Goal: Information Seeking & Learning: Learn about a topic

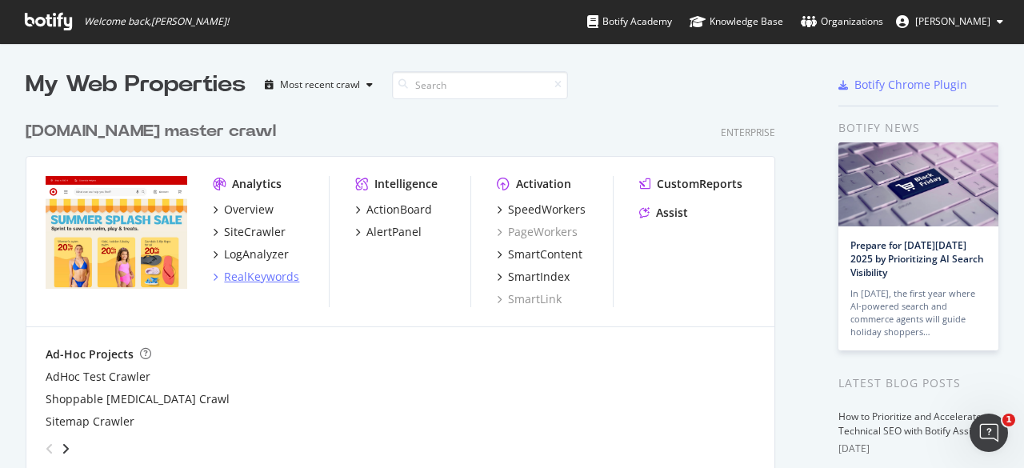
click at [217, 278] on icon "grid" at bounding box center [215, 277] width 5 height 8
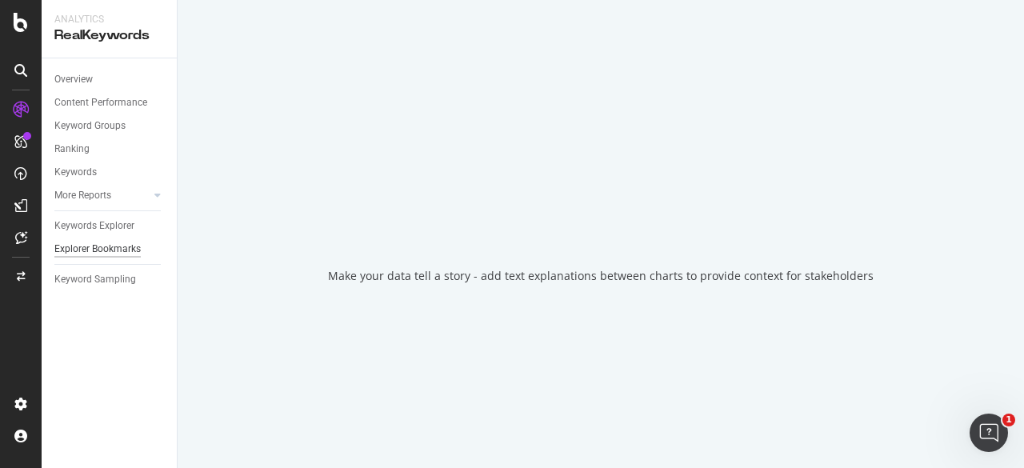
click at [107, 245] on div "Explorer Bookmarks" at bounding box center [97, 249] width 86 height 17
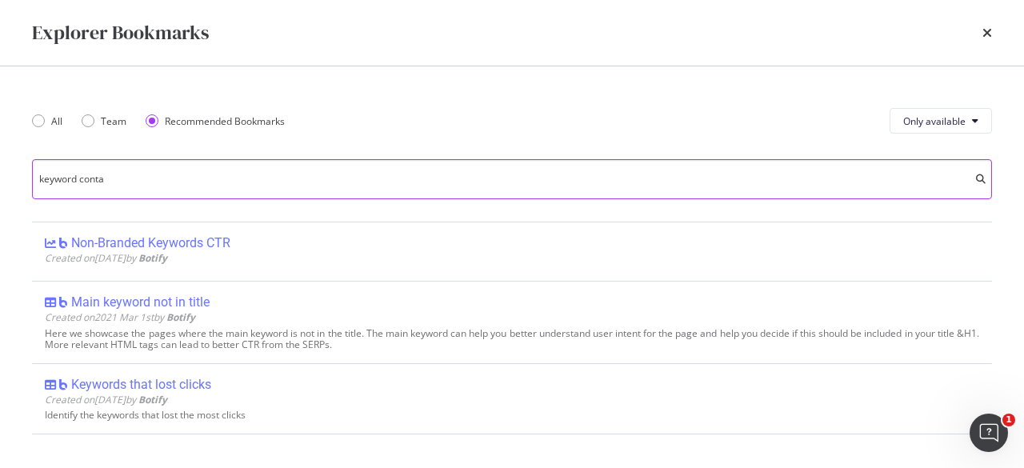
drag, startPoint x: 176, startPoint y: 186, endPoint x: 10, endPoint y: 183, distance: 166.4
click at [10, 183] on div "All Team Recommended Bookmarks Only available keyword conta Non-Branded Keyword…" at bounding box center [512, 266] width 1024 height 401
paste input "Keyword Contains Report"
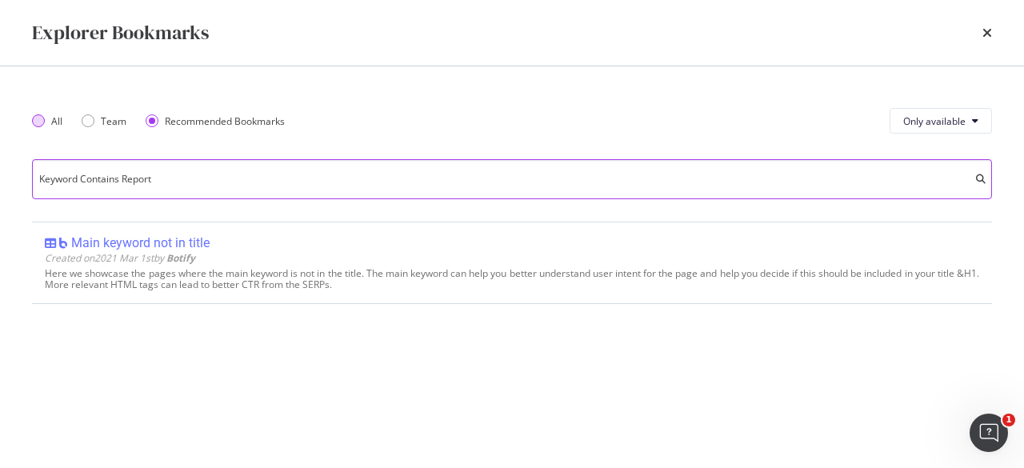
type input "Keyword Contains Report"
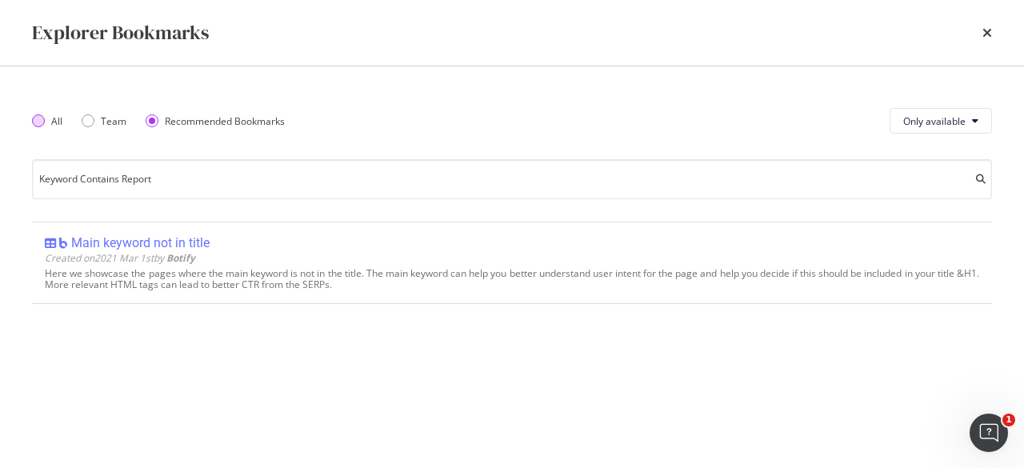
click at [34, 126] on div "All" at bounding box center [47, 121] width 30 height 14
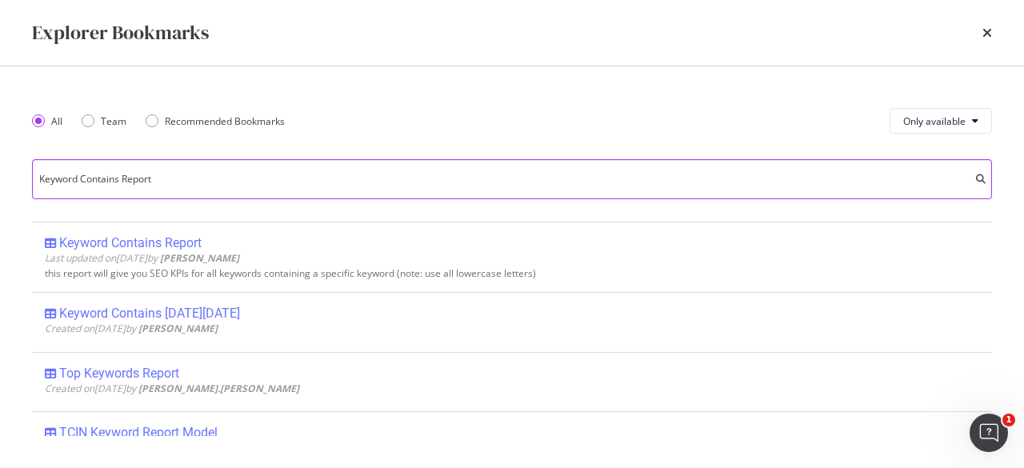
drag, startPoint x: 191, startPoint y: 177, endPoint x: 72, endPoint y: 183, distance: 119.3
click at [72, 183] on input "Keyword Contains Report" at bounding box center [512, 179] width 960 height 40
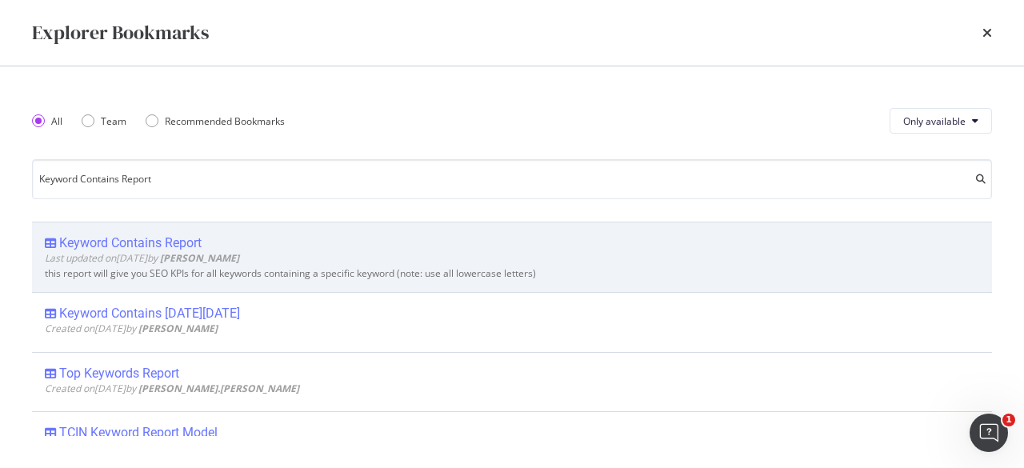
click at [141, 240] on div "Keyword Contains Report" at bounding box center [130, 243] width 142 height 16
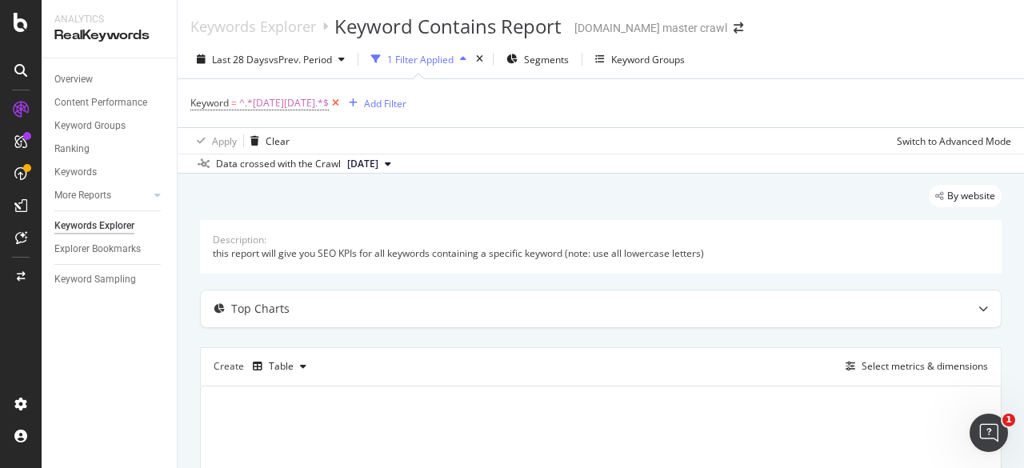
click at [329, 102] on icon at bounding box center [336, 103] width 14 height 16
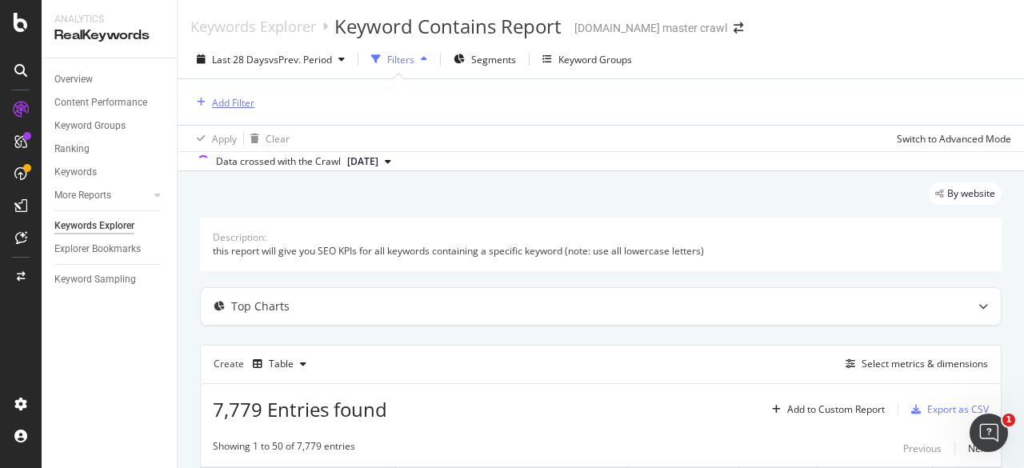
click at [236, 103] on div "Add Filter" at bounding box center [233, 103] width 42 height 14
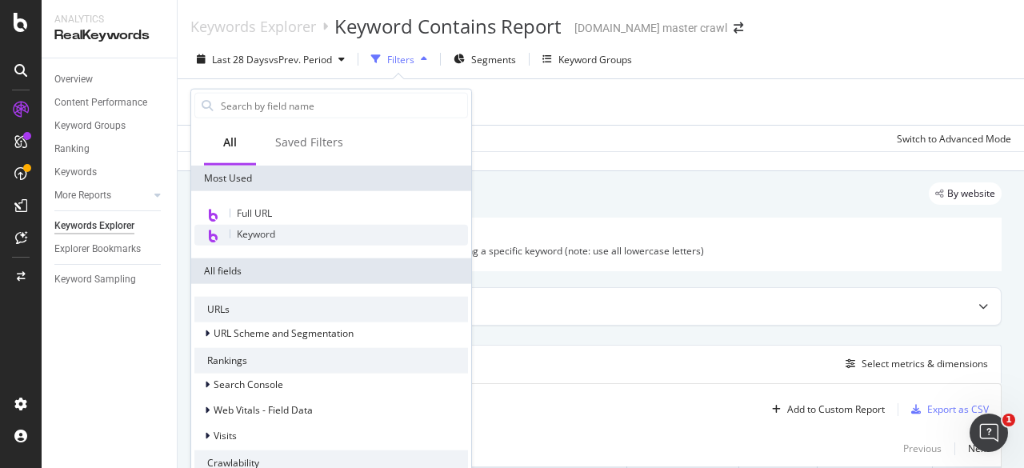
click at [270, 227] on span "Keyword" at bounding box center [256, 234] width 38 height 14
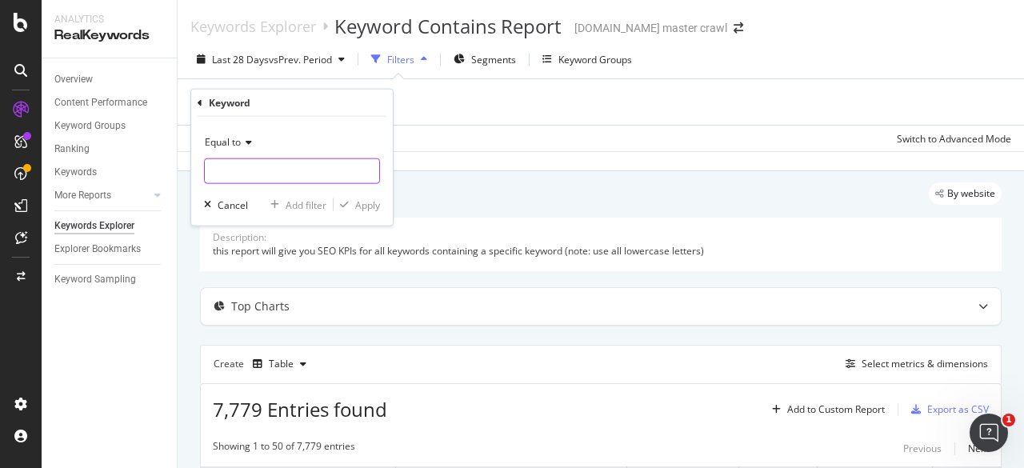
click at [260, 166] on input "text" at bounding box center [292, 171] width 174 height 26
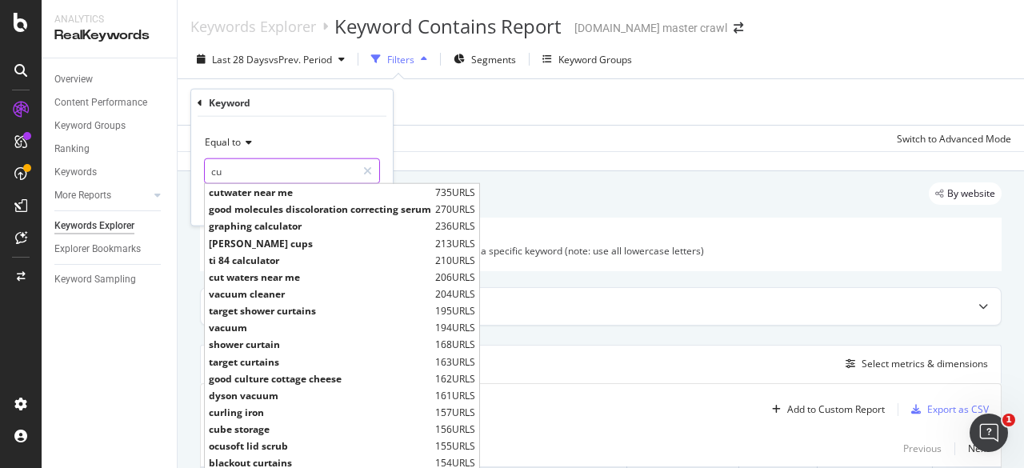
type input "c"
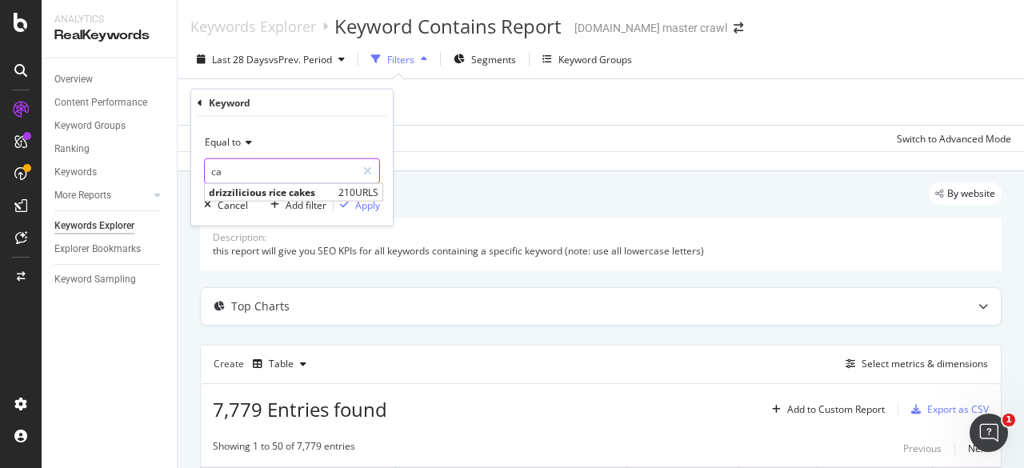
type input "c"
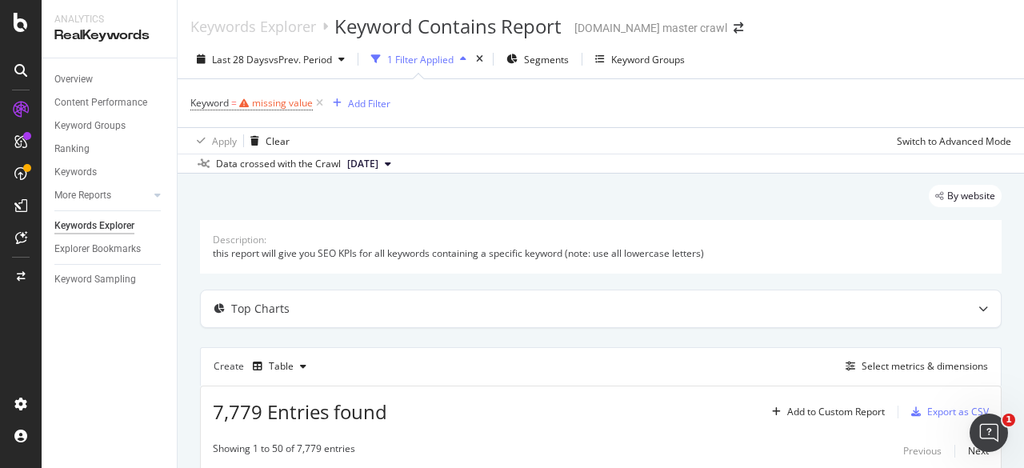
click at [445, 93] on div "Keyword = missing value Add Filter" at bounding box center [600, 103] width 821 height 48
click at [318, 106] on icon at bounding box center [320, 103] width 14 height 16
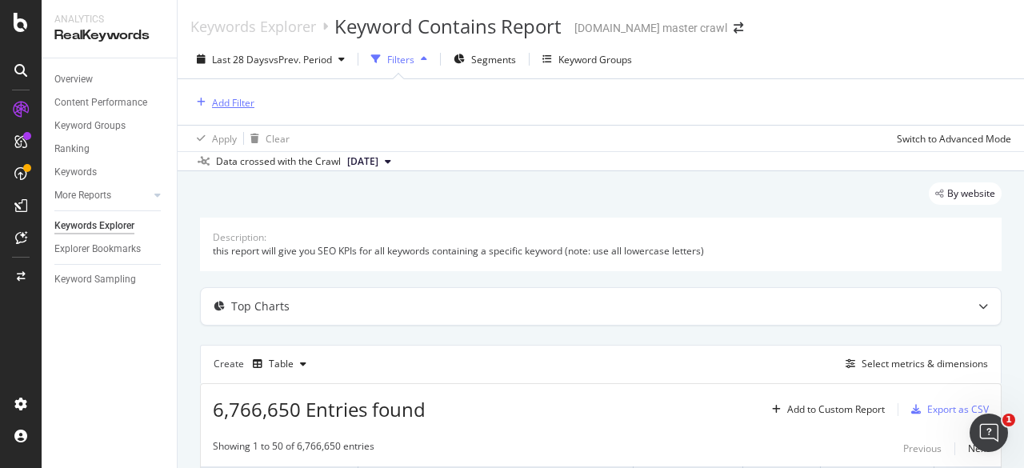
click at [230, 111] on button "Add Filter" at bounding box center [222, 102] width 64 height 19
click at [141, 6] on div "Analytics RealKeywords" at bounding box center [109, 29] width 135 height 58
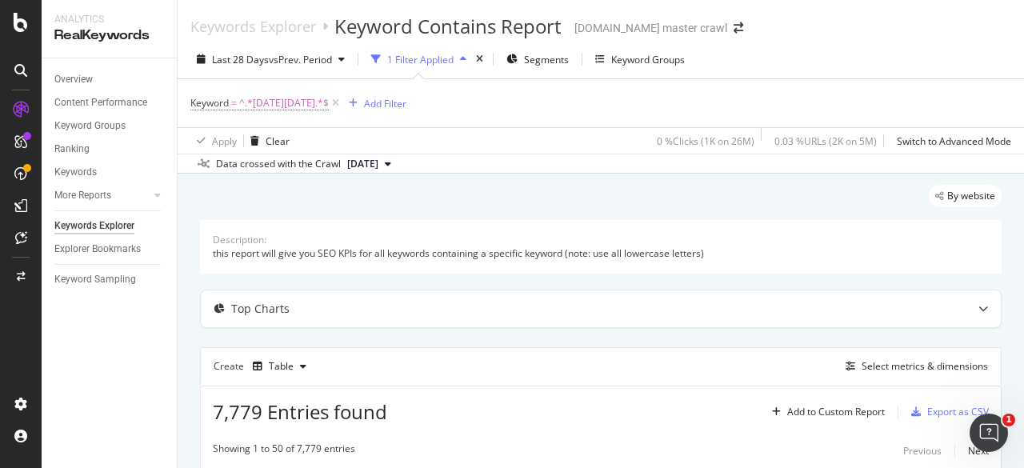
click at [295, 102] on span "^.*black friday.*$" at bounding box center [284, 103] width 90 height 22
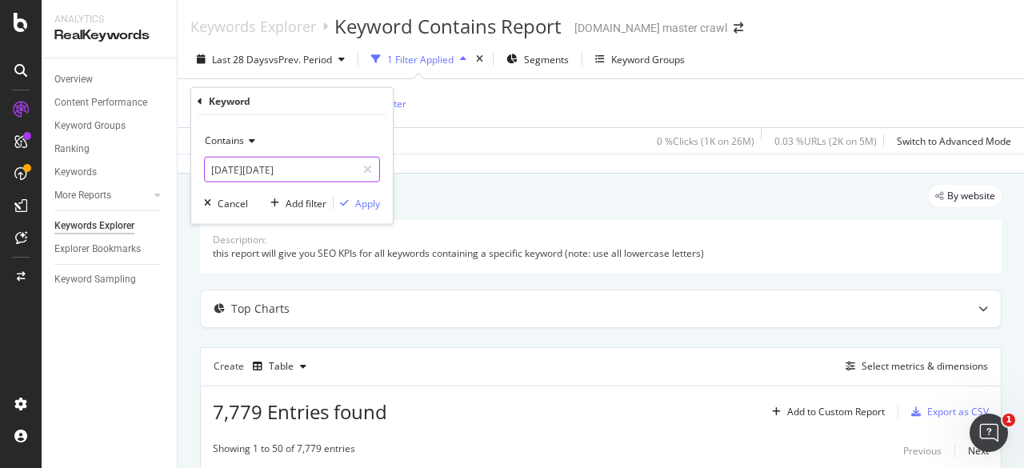
click at [290, 165] on input "black friday" at bounding box center [280, 170] width 151 height 26
type input "custom cake"
click at [365, 200] on div "Apply" at bounding box center [367, 203] width 25 height 14
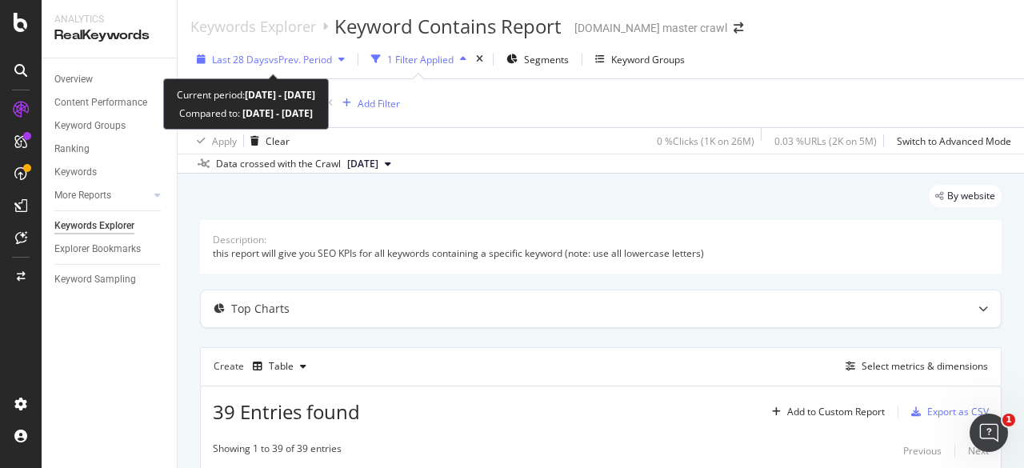
click at [299, 64] on span "vs Prev. Period" at bounding box center [300, 60] width 63 height 14
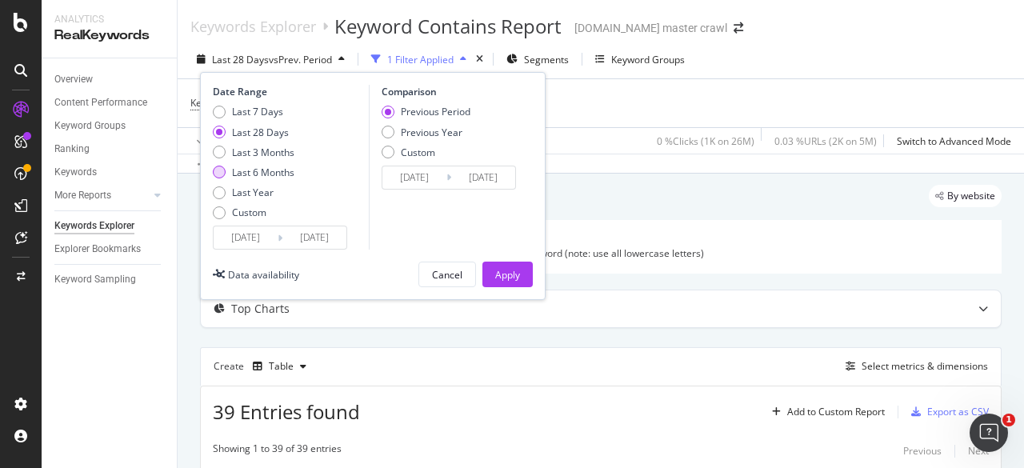
click at [275, 170] on div "Last 6 Months" at bounding box center [263, 173] width 62 height 14
type input "2025/03/16"
type input "2024/09/13"
type input "2025/03/15"
click at [421, 153] on div "Custom" at bounding box center [418, 153] width 34 height 14
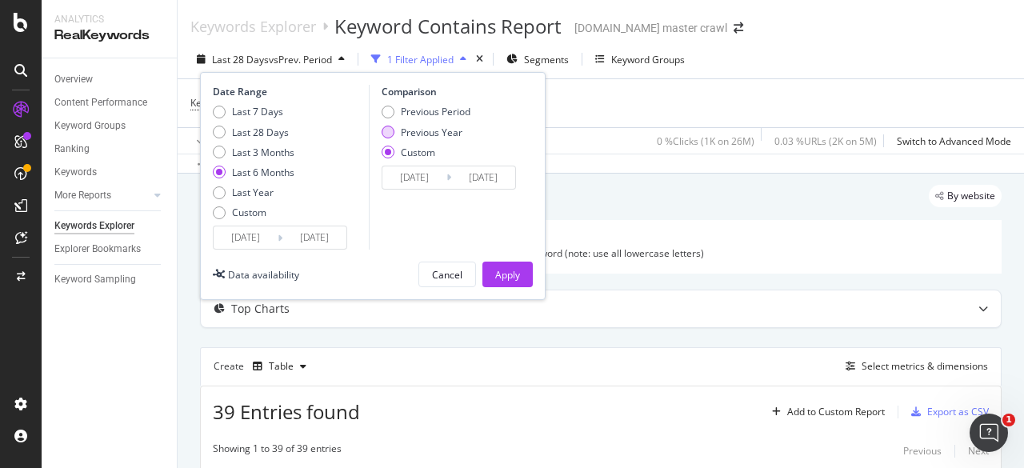
click at [427, 137] on div "Previous Year" at bounding box center [432, 133] width 62 height 14
type input "2024/03/17"
type input "2024/09/16"
click at [429, 113] on div "Previous Period" at bounding box center [436, 112] width 70 height 14
type input "2024/09/13"
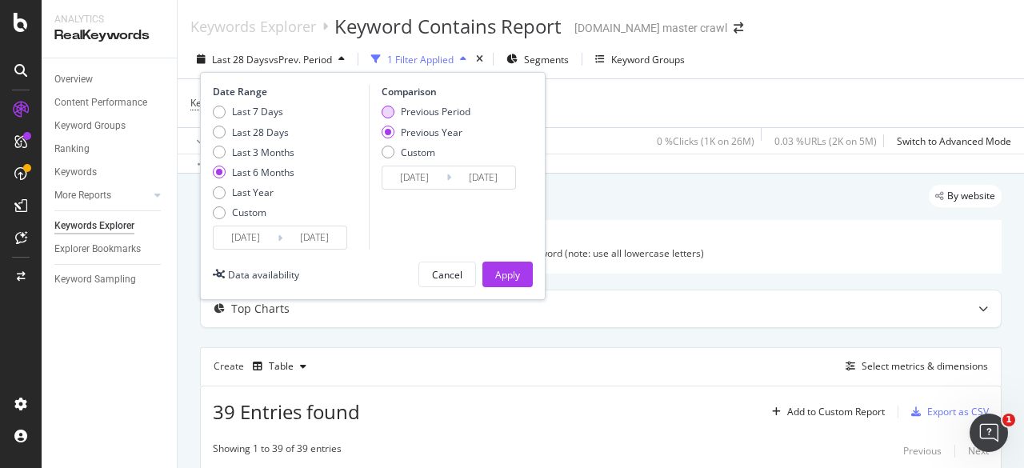
type input "2025/03/15"
click at [514, 274] on div "Apply" at bounding box center [507, 275] width 25 height 14
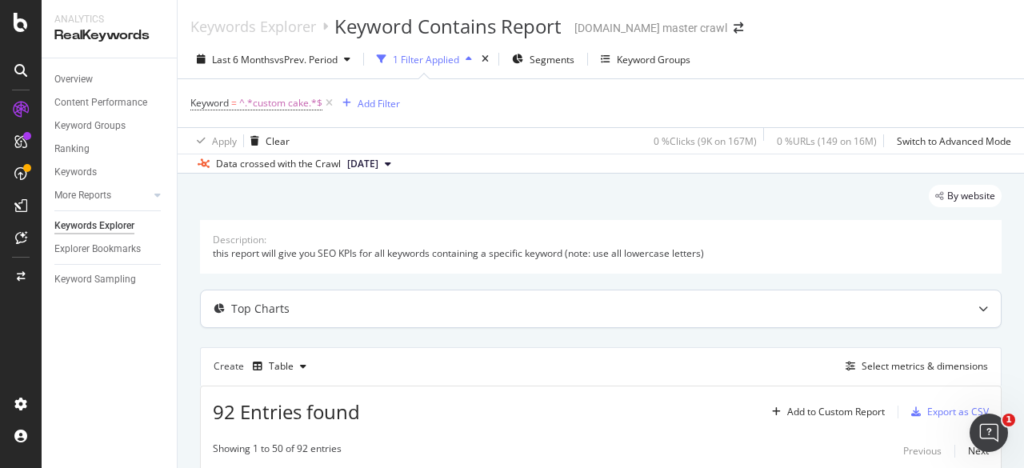
scroll to position [240, 0]
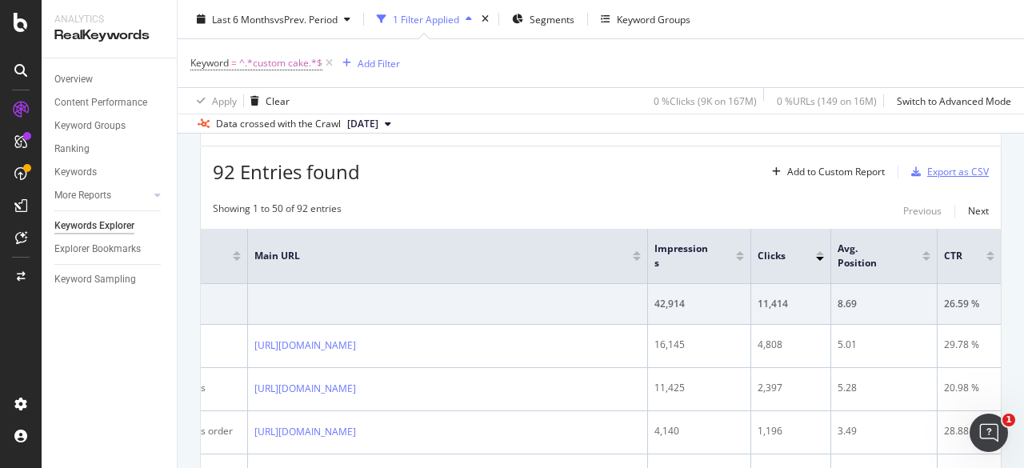
click at [927, 170] on div "Export as CSV" at bounding box center [958, 172] width 62 height 14
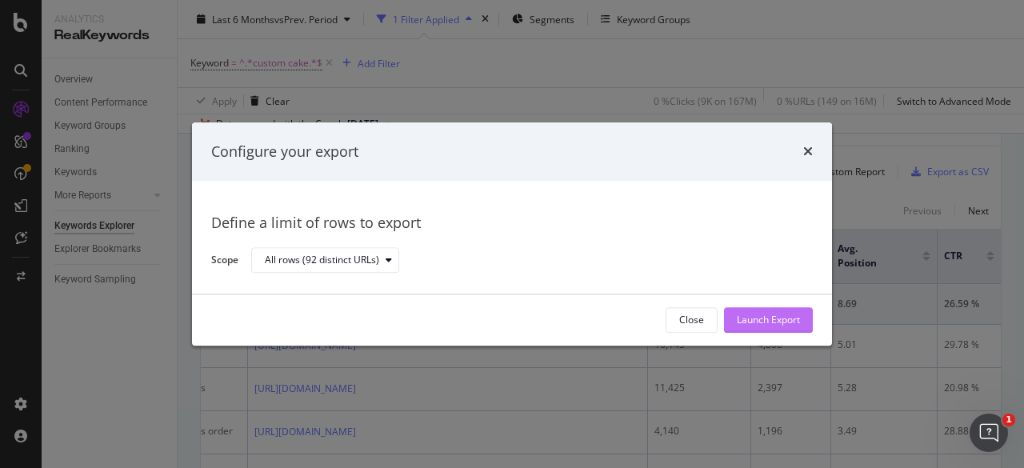
click at [753, 317] on div "Launch Export" at bounding box center [768, 321] width 63 height 14
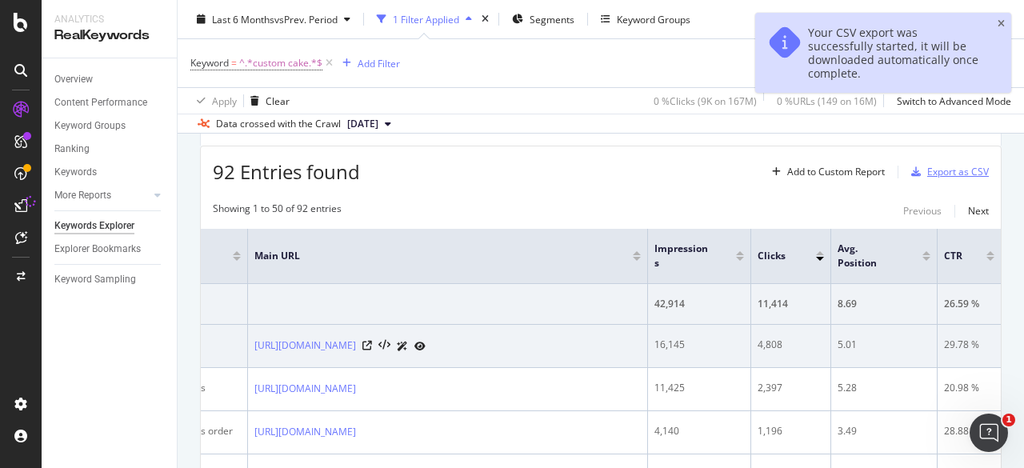
scroll to position [0, 0]
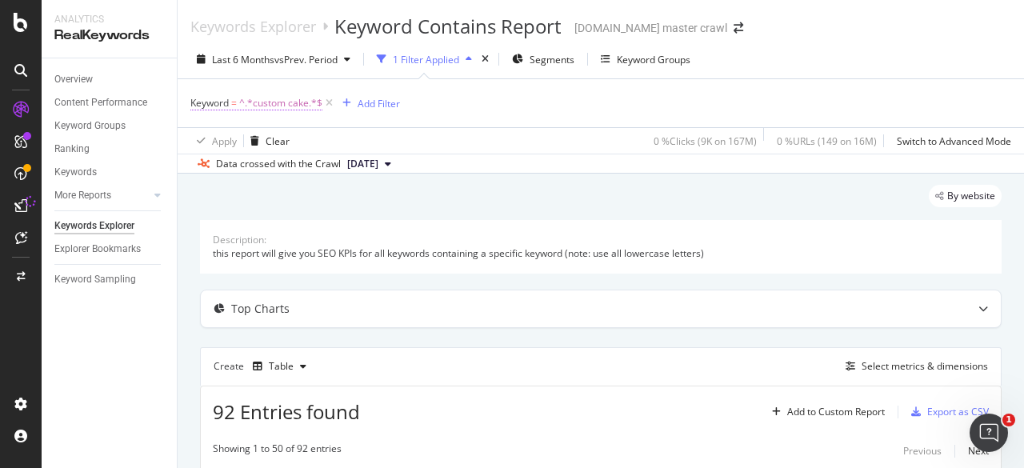
click at [294, 103] on span "^.*custom cake.*$" at bounding box center [280, 103] width 83 height 22
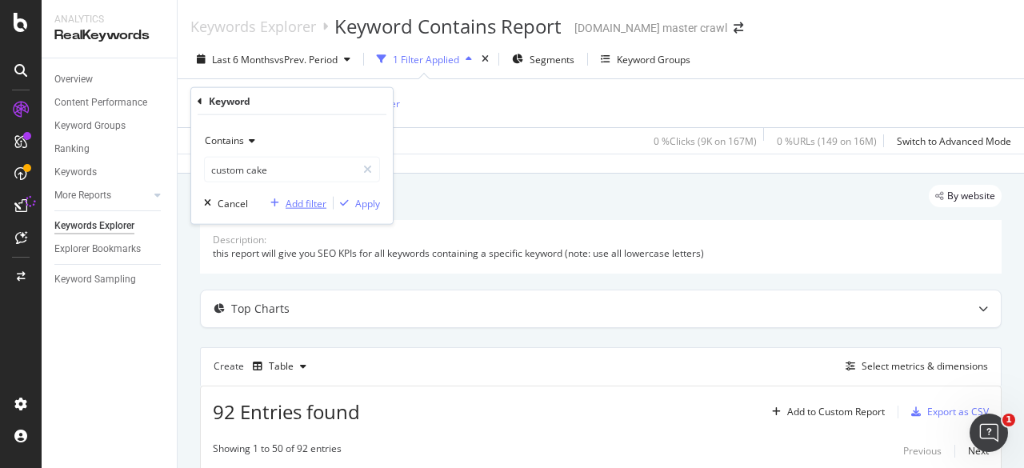
click at [291, 204] on div "Add filter" at bounding box center [306, 203] width 41 height 14
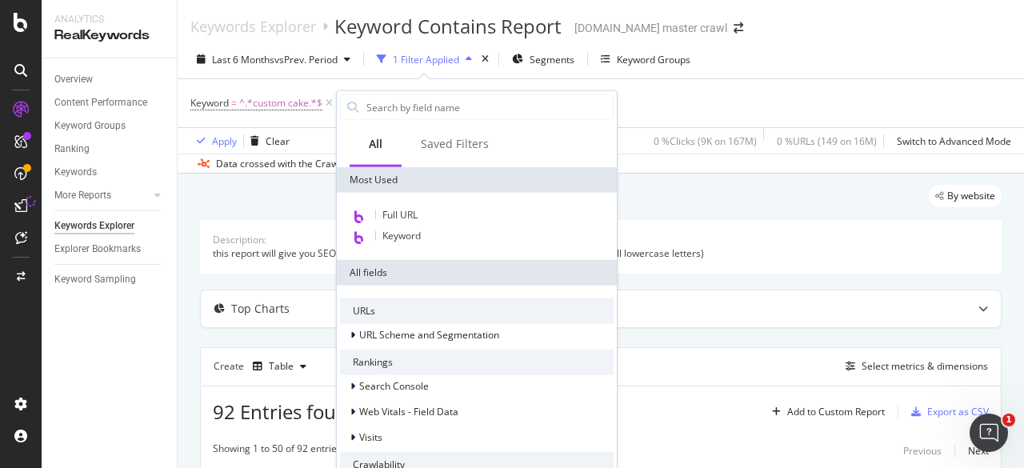
click at [307, 130] on div "Apply Clear 0 % Clicks ( 9K on 167M ) 0 % URLs ( 149 on 16M ) Switch to Advance…" at bounding box center [601, 140] width 846 height 26
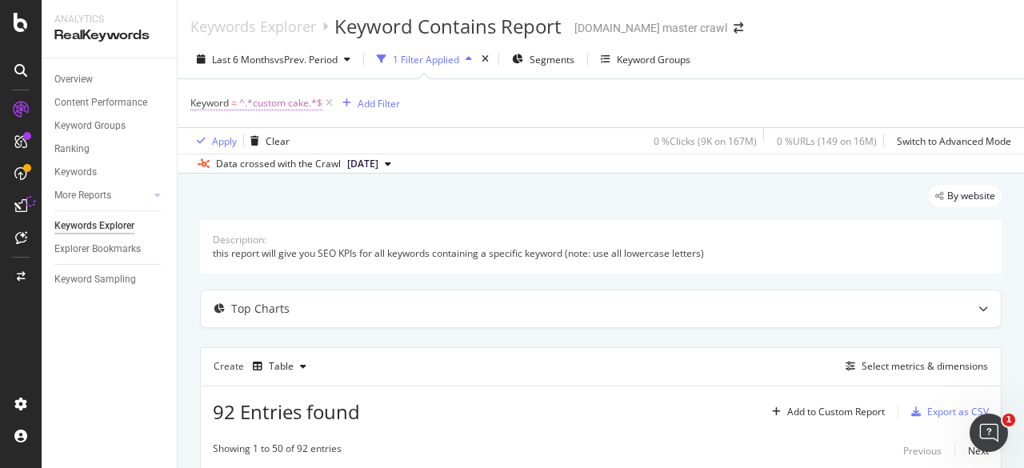
click at [296, 106] on span "^.*custom cake.*$" at bounding box center [280, 103] width 83 height 22
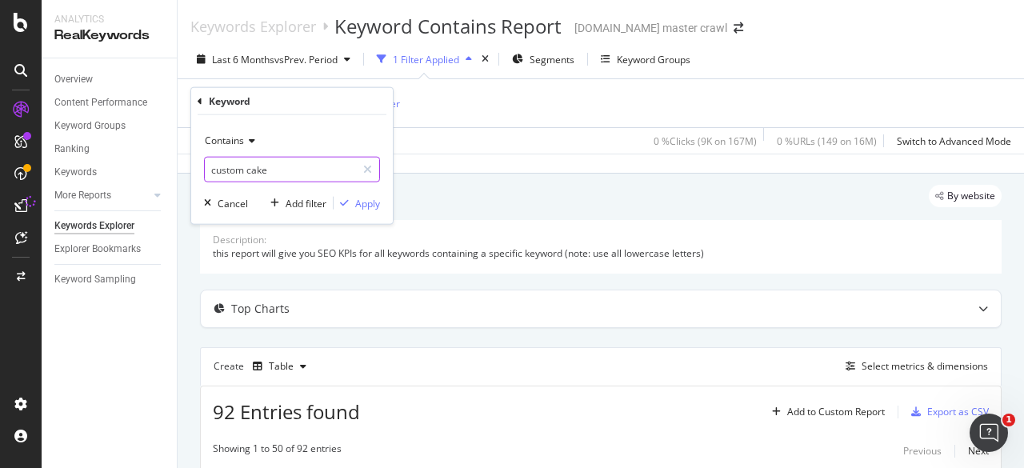
click at [284, 159] on input "custom cake" at bounding box center [280, 170] width 151 height 26
click at [274, 172] on input "custom cake" at bounding box center [280, 170] width 151 height 26
type input "custom cakes"
click at [349, 196] on div "Apply" at bounding box center [356, 203] width 46 height 14
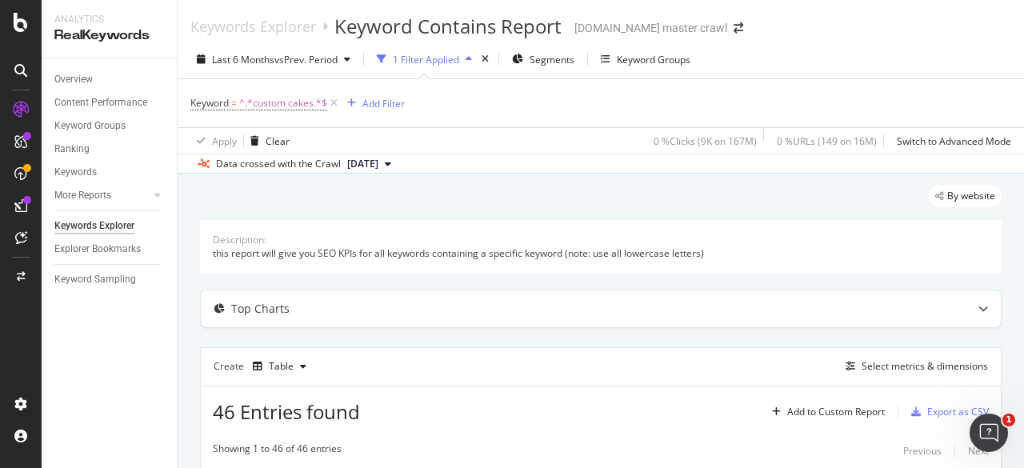
scroll to position [240, 0]
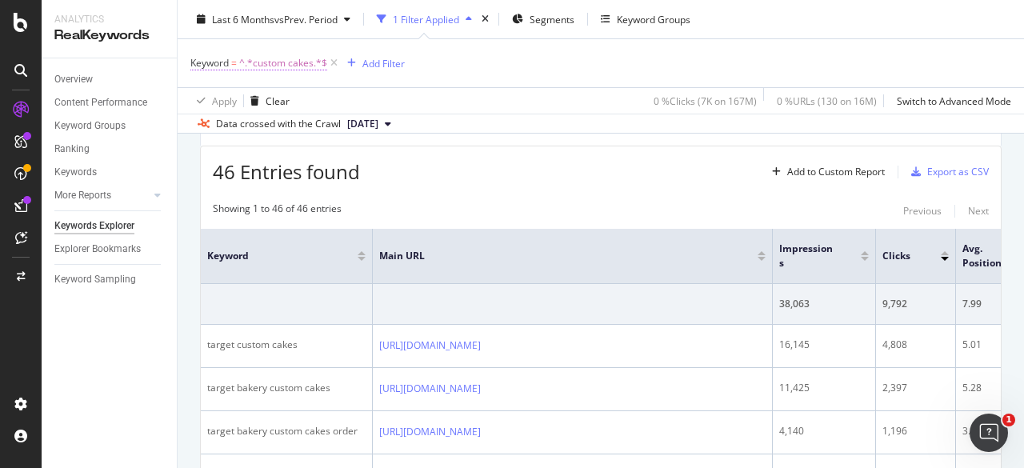
click at [291, 66] on span "^.*custom cakes.*$" at bounding box center [283, 63] width 88 height 22
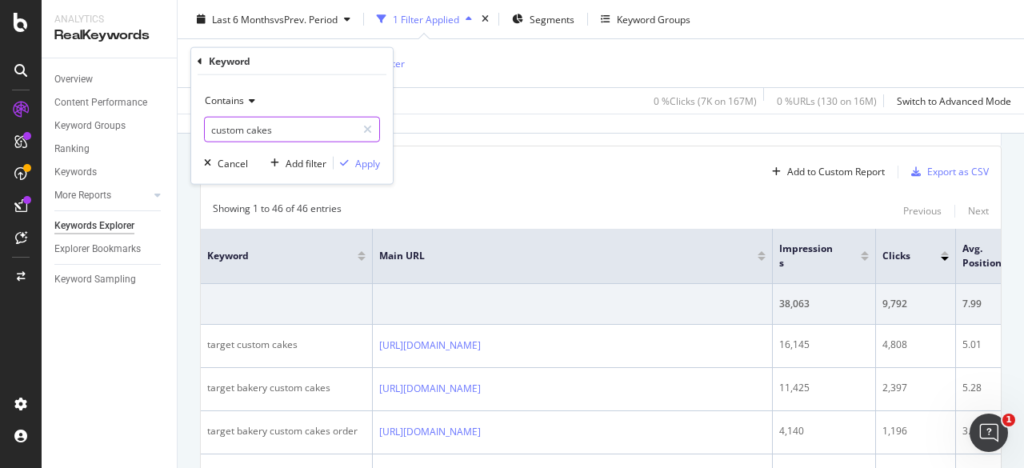
click at [284, 126] on input "custom cakes" at bounding box center [280, 130] width 151 height 26
type input "custom cake"
click at [349, 161] on div "button" at bounding box center [344, 163] width 22 height 10
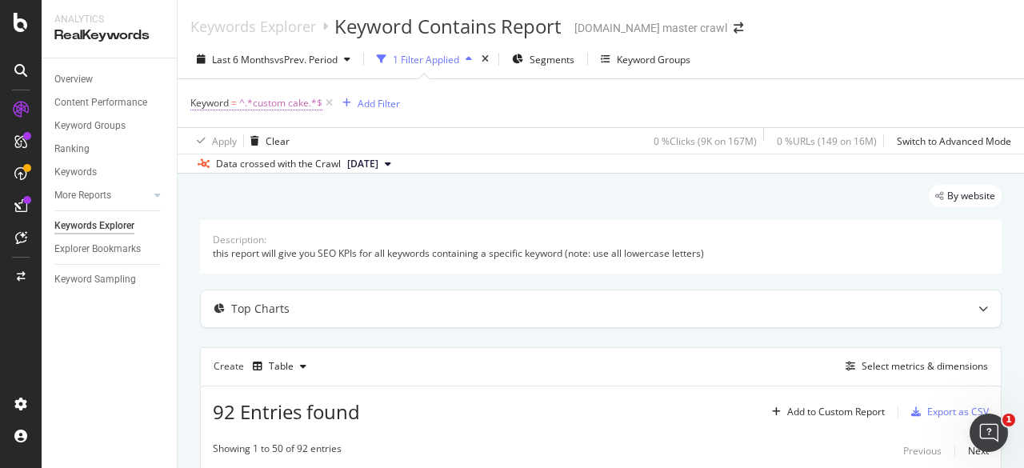
click at [298, 104] on span "^.*custom cake.*$" at bounding box center [280, 103] width 83 height 22
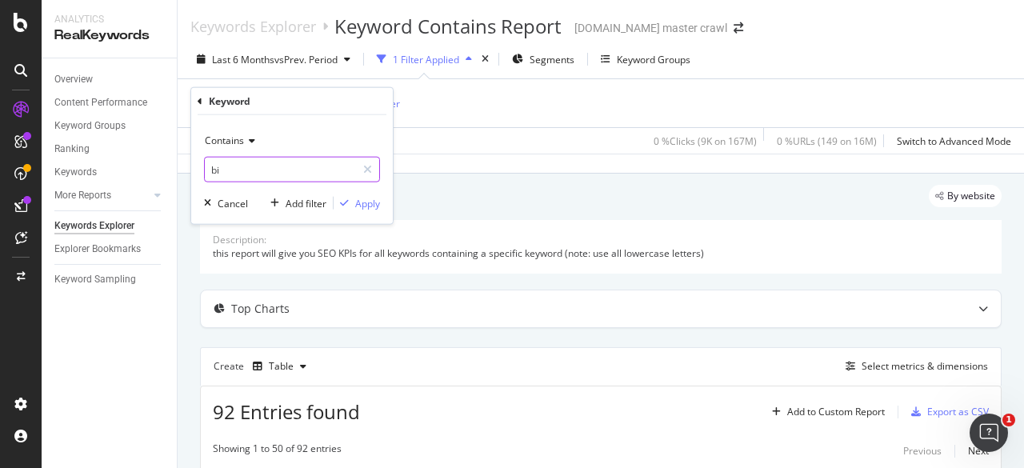
type input "b"
type input "photo cake"
click at [353, 197] on div "Apply" at bounding box center [356, 203] width 46 height 14
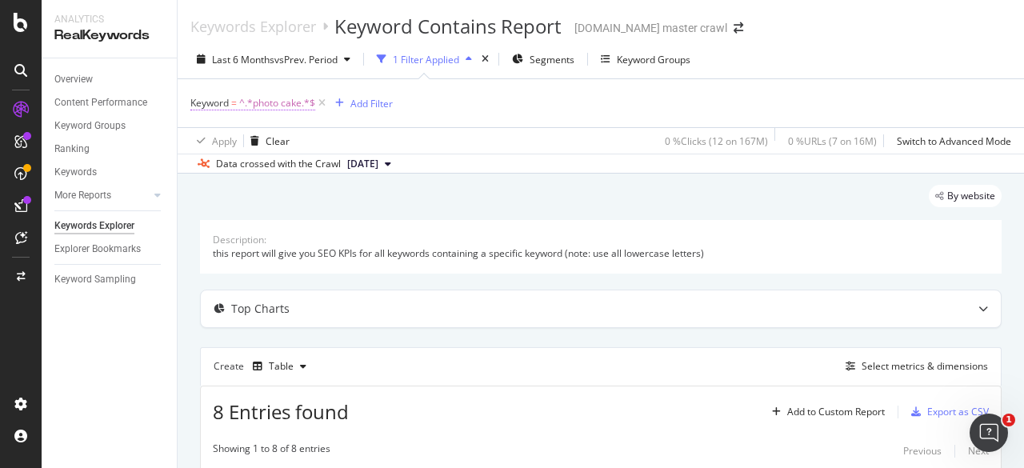
click at [278, 106] on span "^.*photo cake.*$" at bounding box center [277, 103] width 76 height 22
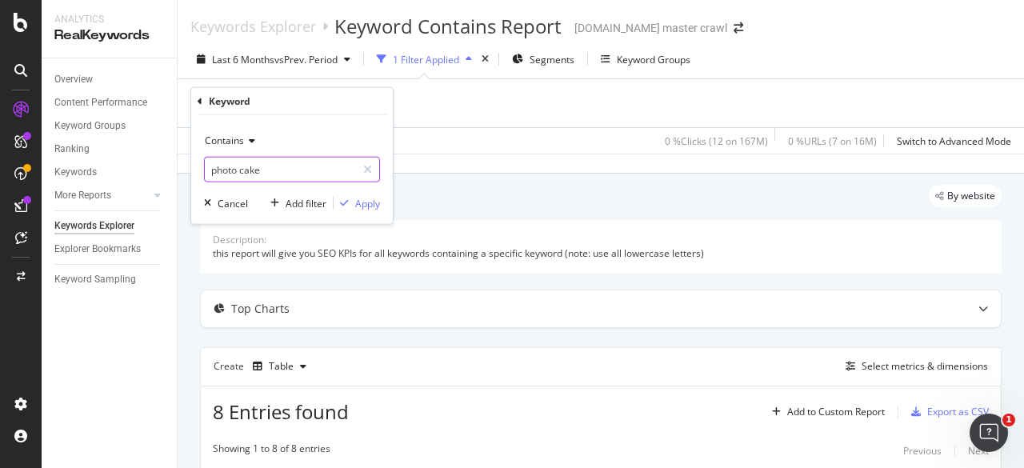
click at [266, 171] on input "photo cake" at bounding box center [280, 170] width 151 height 26
type input "birthday cake"
click at [357, 199] on div "Apply" at bounding box center [367, 203] width 25 height 14
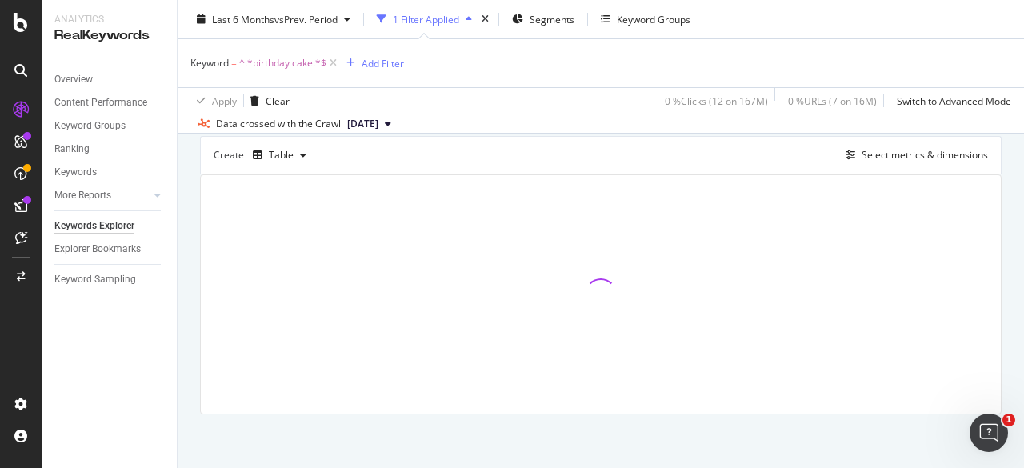
scroll to position [212, 0]
click at [845, 156] on icon "button" at bounding box center [850, 155] width 10 height 10
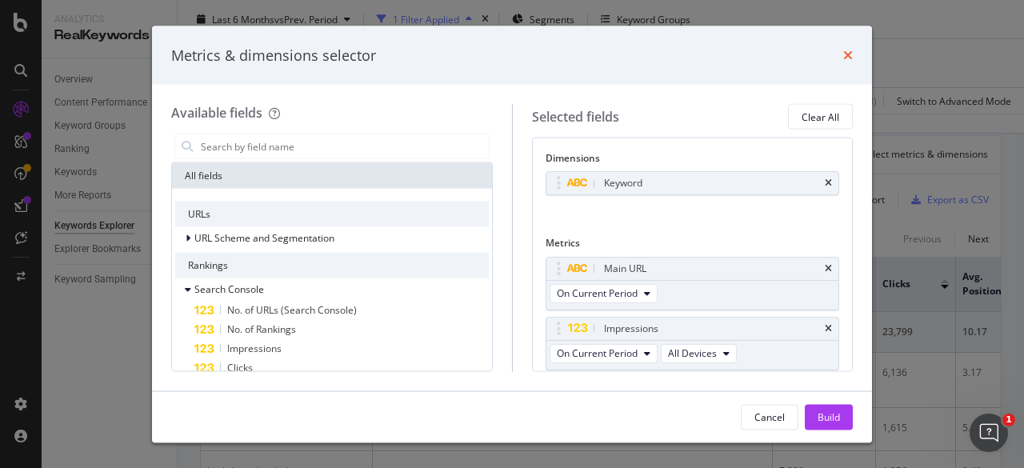
click at [848, 58] on icon "times" at bounding box center [848, 55] width 10 height 13
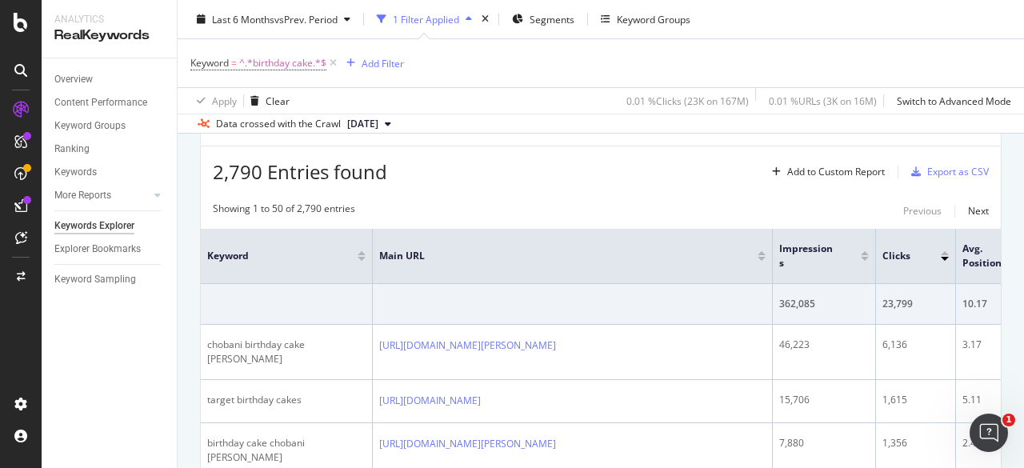
scroll to position [0, 0]
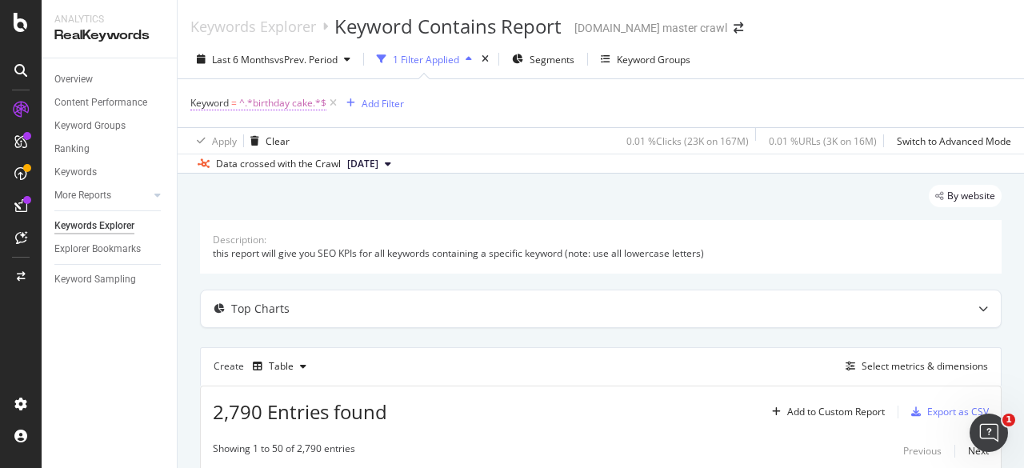
click at [291, 108] on span "^.*birthday cake.*$" at bounding box center [282, 103] width 87 height 22
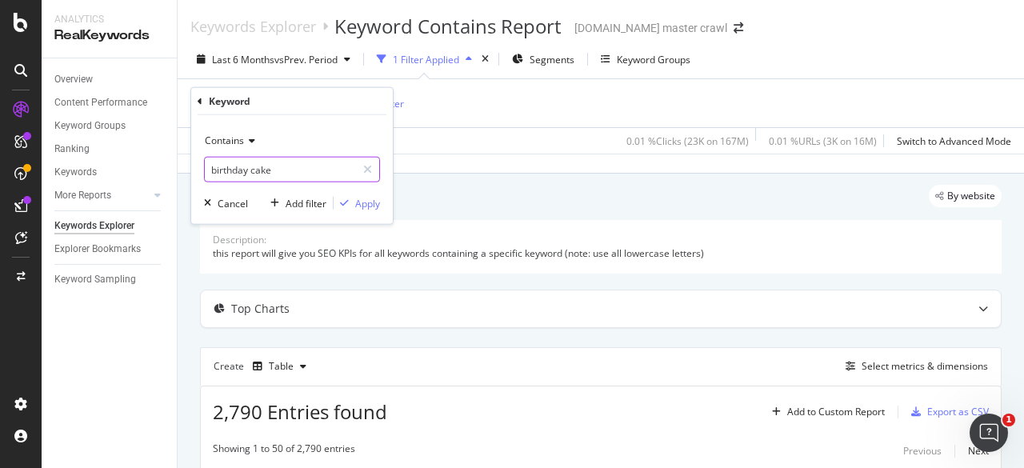
click at [281, 175] on input "birthday cake" at bounding box center [280, 170] width 151 height 26
type input "bakery"
click at [361, 206] on div "Apply" at bounding box center [367, 203] width 25 height 14
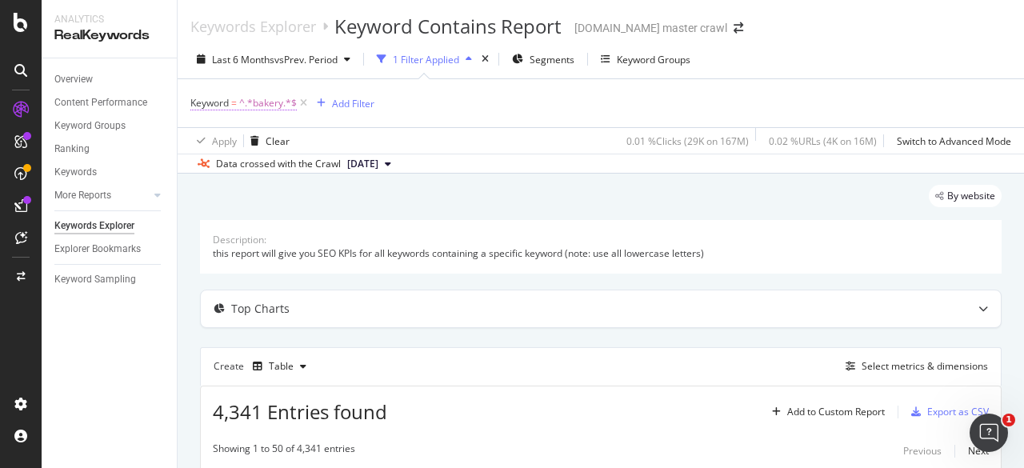
click at [273, 108] on span "^.*bakery.*$" at bounding box center [268, 103] width 58 height 22
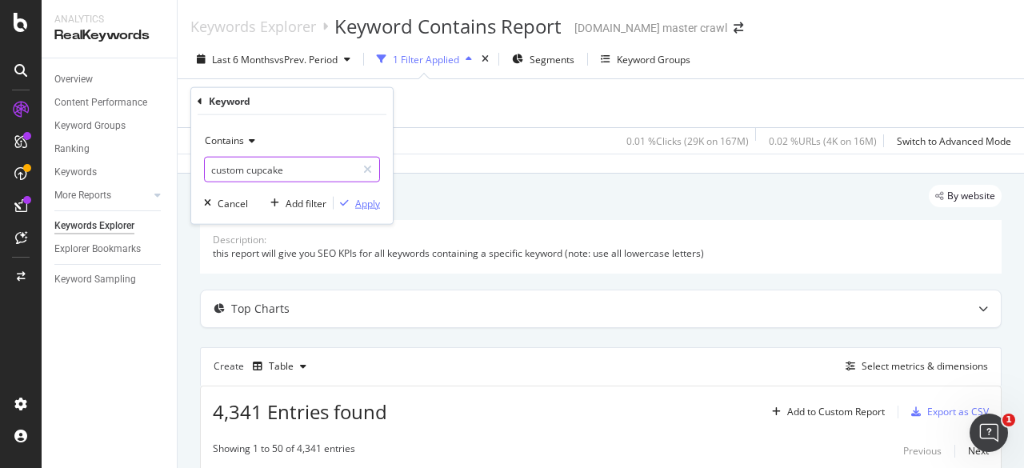
type input "custom cupcake"
click at [366, 199] on div "Apply" at bounding box center [367, 203] width 25 height 14
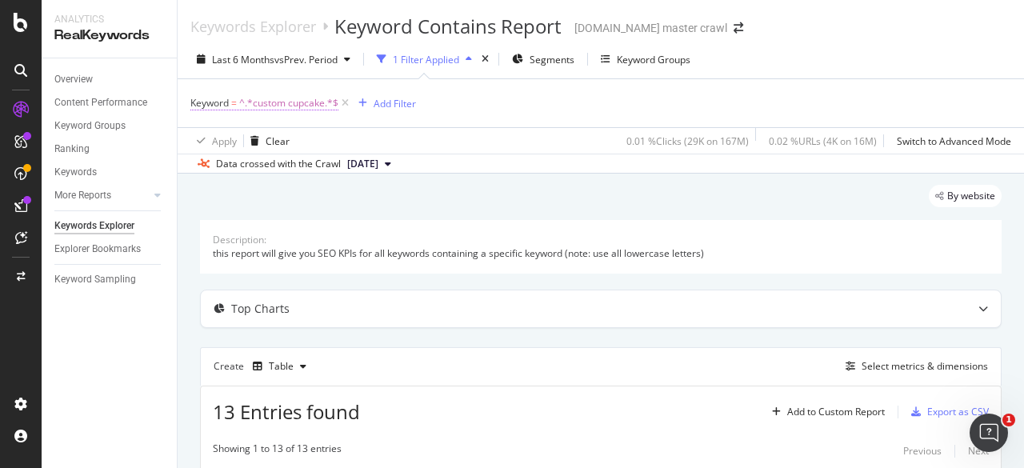
click at [302, 107] on span "^.*custom cupcake.*$" at bounding box center [288, 103] width 99 height 22
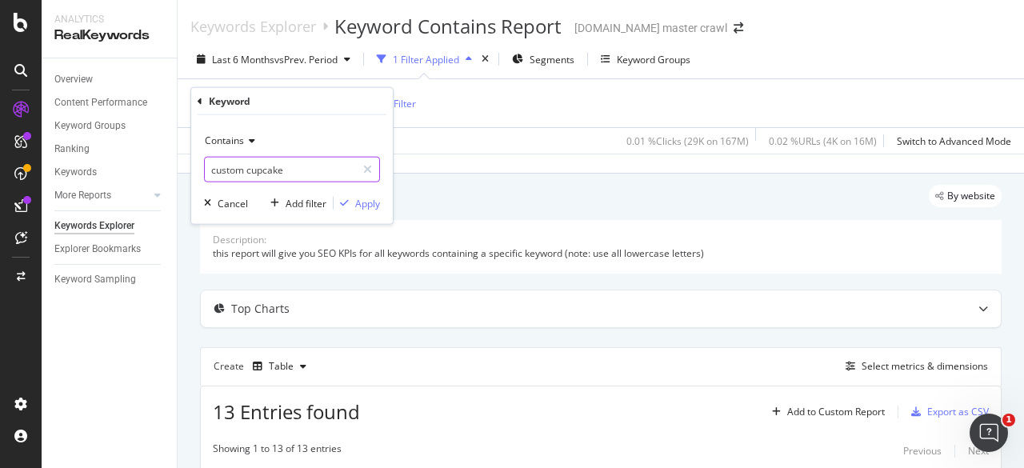
click at [290, 170] on input "custom cupcake" at bounding box center [280, 170] width 151 height 26
type input "custom cake"
click at [341, 199] on icon "button" at bounding box center [344, 203] width 9 height 10
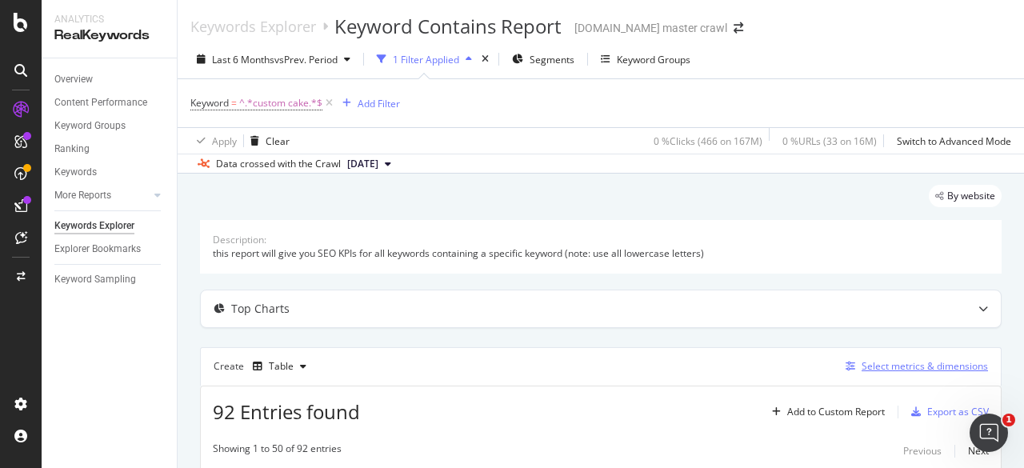
click at [879, 363] on div "Select metrics & dimensions" at bounding box center [924, 366] width 126 height 14
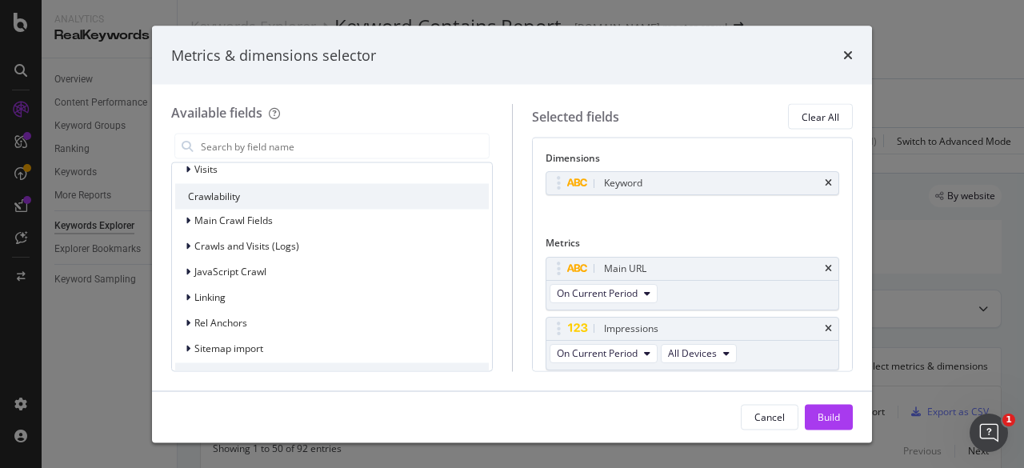
scroll to position [1216, 0]
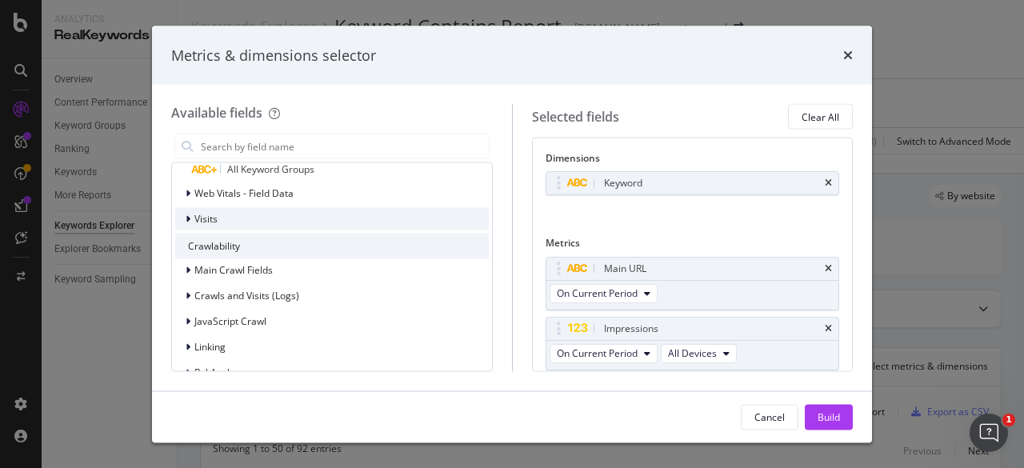
click at [189, 220] on icon "modal" at bounding box center [188, 219] width 5 height 10
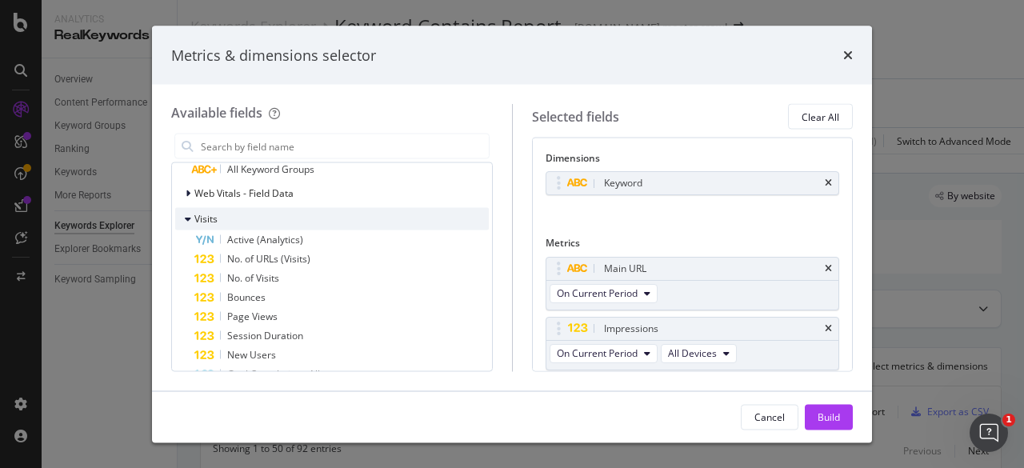
click at [189, 220] on icon "modal" at bounding box center [188, 219] width 6 height 10
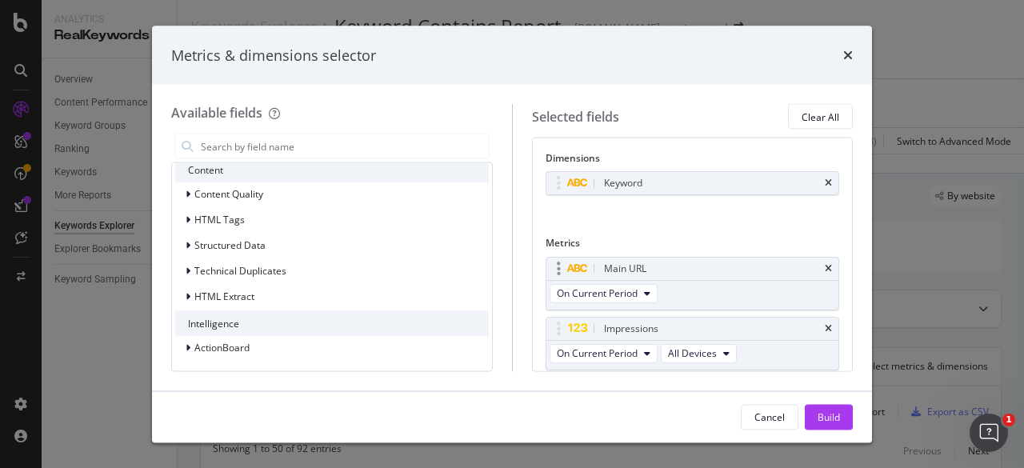
scroll to position [227, 0]
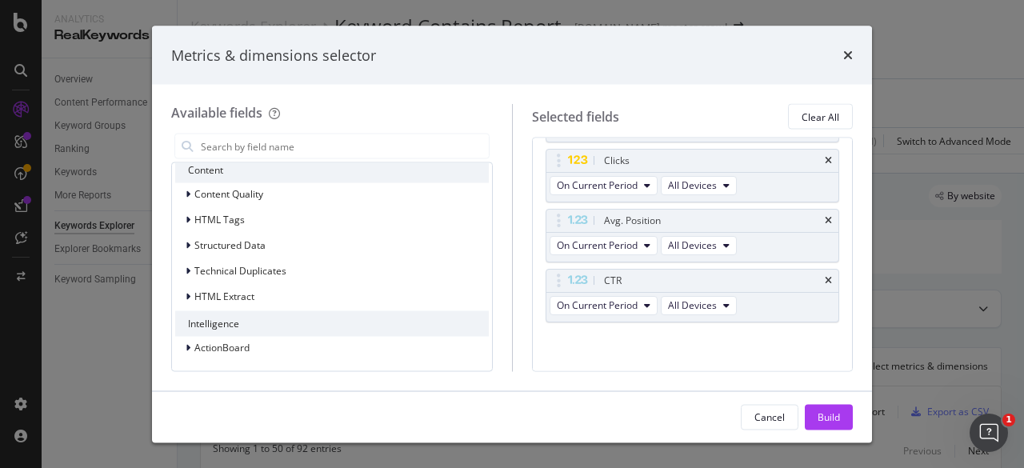
click at [846, 62] on div "times" at bounding box center [848, 55] width 10 height 21
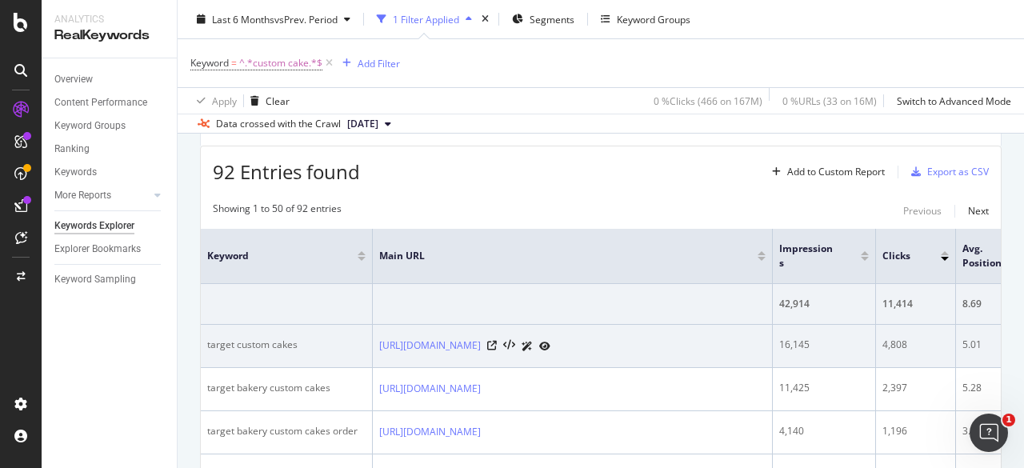
scroll to position [0, 0]
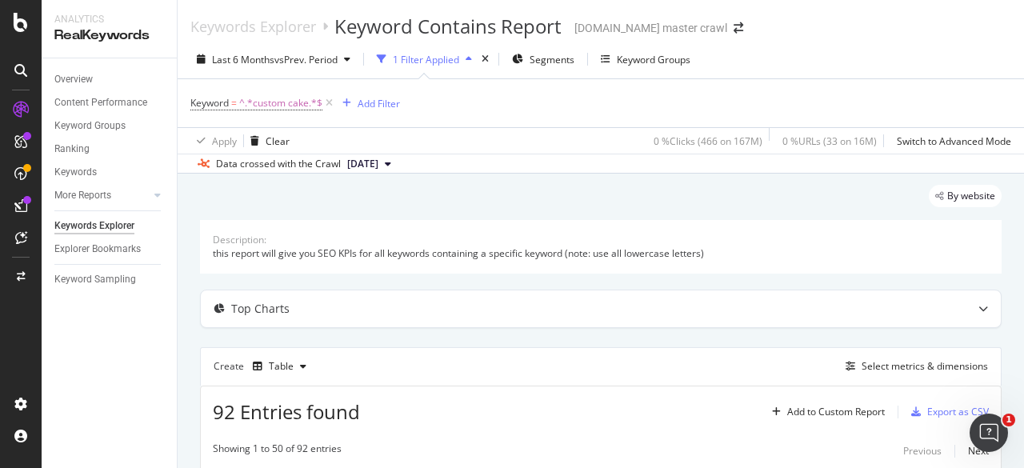
click at [433, 56] on div "1 Filter Applied" at bounding box center [426, 60] width 66 height 14
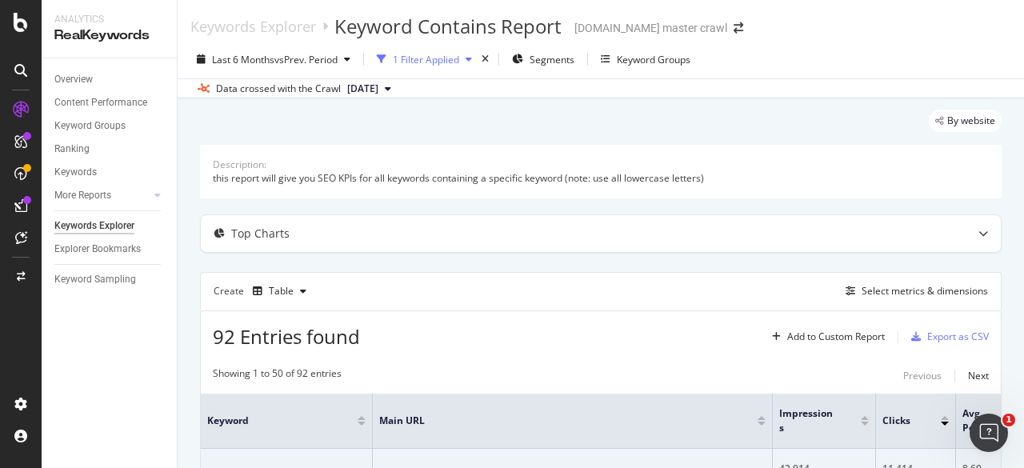
click at [449, 62] on div "1 Filter Applied" at bounding box center [426, 60] width 66 height 14
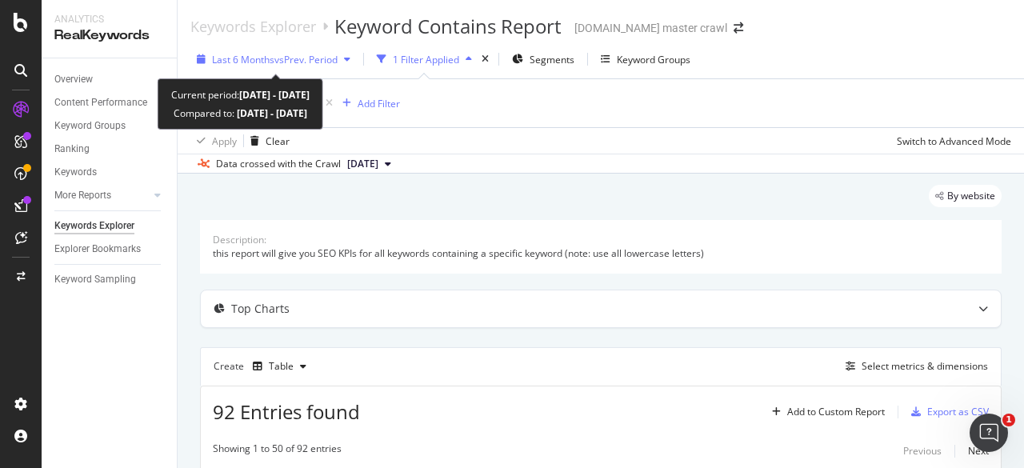
click at [332, 63] on span "vs Prev. Period" at bounding box center [305, 60] width 63 height 14
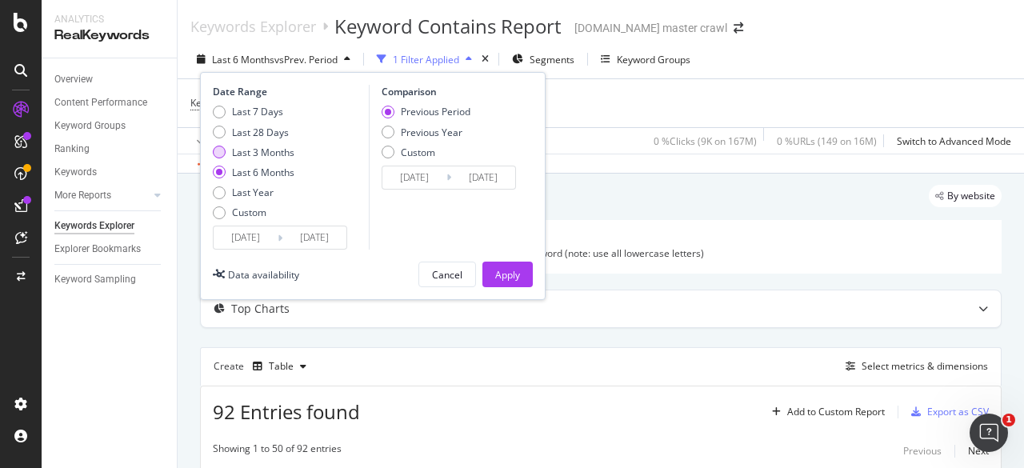
click at [286, 150] on div "Last 3 Months" at bounding box center [263, 153] width 62 height 14
type input "2025/06/16"
type input "2025/03/16"
type input "2025/06/15"
click at [256, 177] on div "Last 6 Months" at bounding box center [263, 173] width 62 height 14
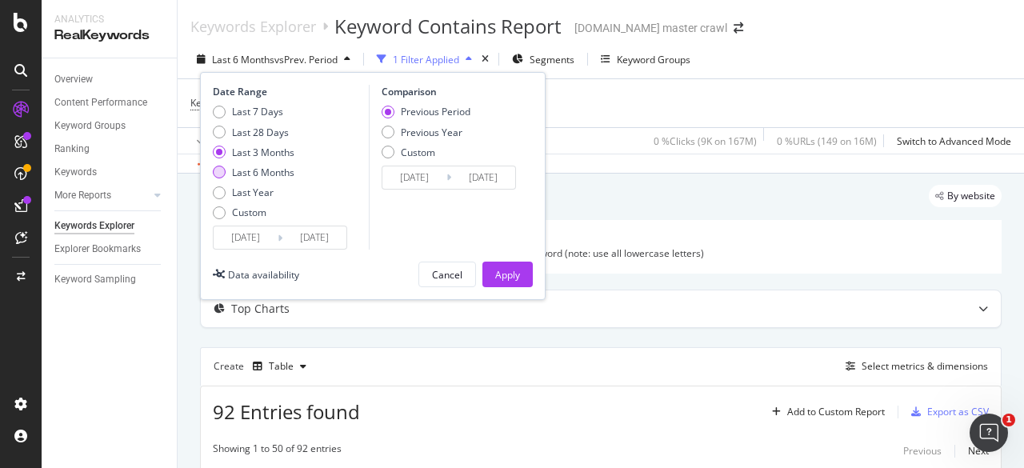
type input "2025/03/16"
type input "2024/09/13"
type input "2025/03/15"
click at [255, 189] on div "Last Year" at bounding box center [253, 193] width 42 height 14
type input "2024/09/16"
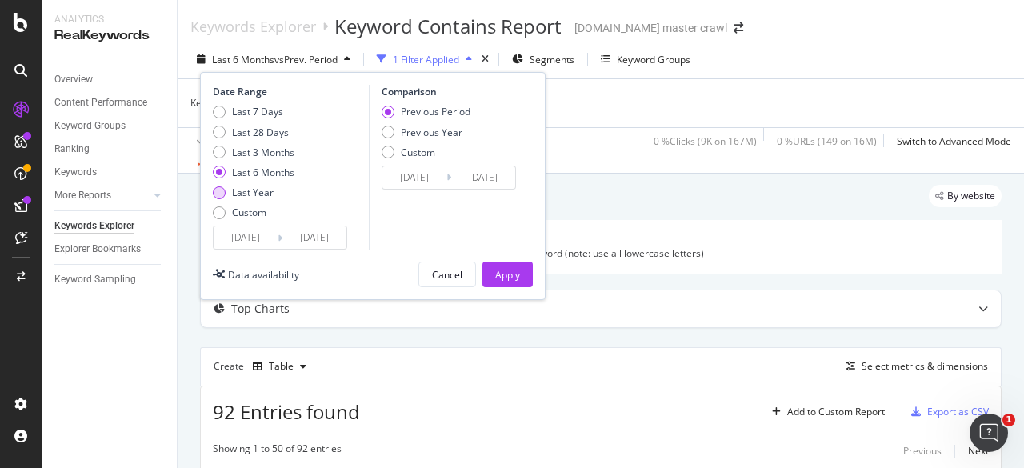
type input "2023/09/17"
type input "2024/09/15"
click at [510, 273] on div "Apply" at bounding box center [507, 275] width 25 height 14
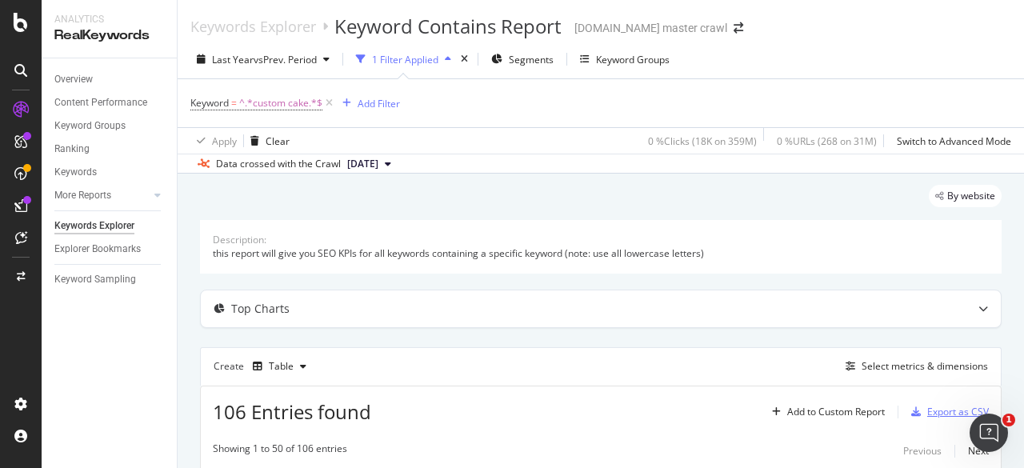
click at [927, 413] on div "Export as CSV" at bounding box center [958, 412] width 62 height 14
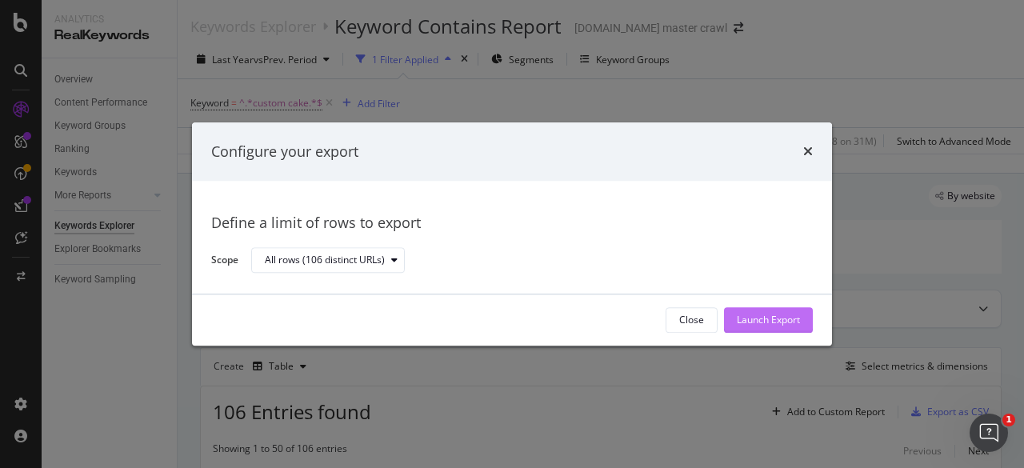
click at [777, 319] on div "Launch Export" at bounding box center [768, 321] width 63 height 14
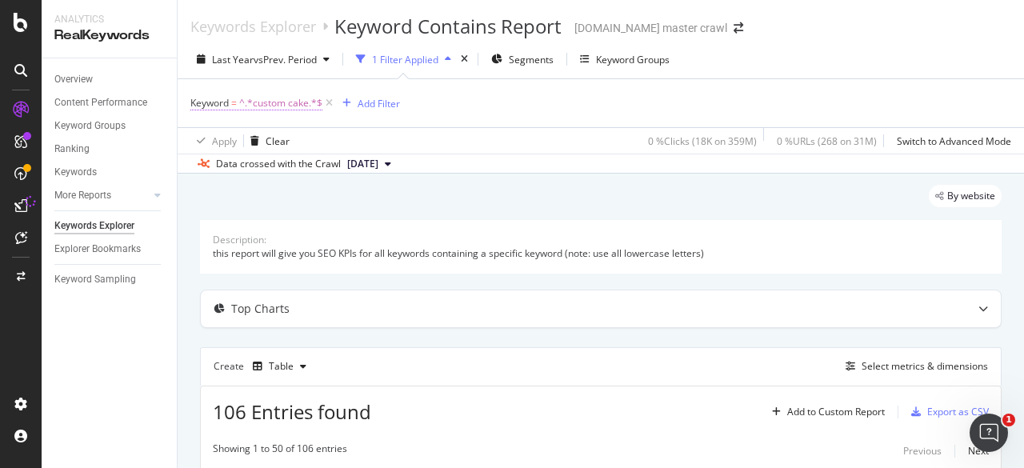
click at [293, 108] on span "^.*custom cake.*$" at bounding box center [280, 103] width 83 height 22
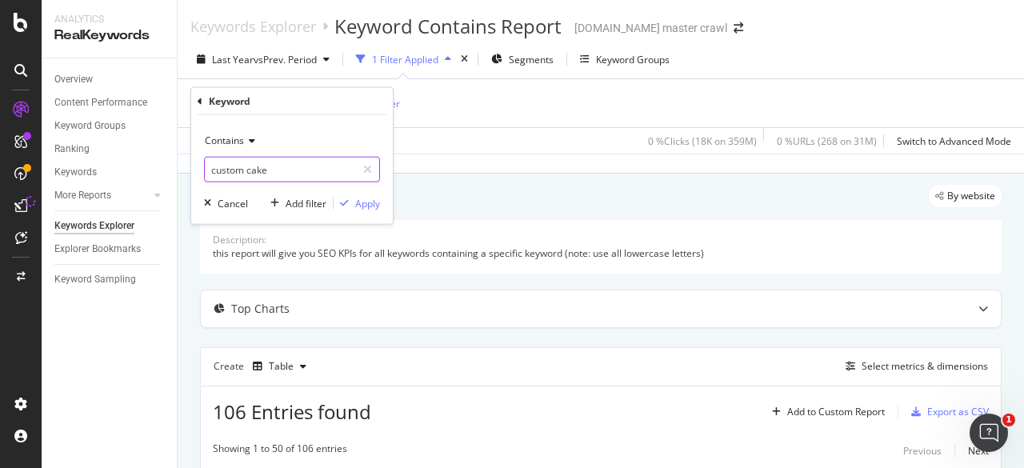
click at [275, 169] on input "custom cake" at bounding box center [280, 170] width 151 height 26
type input "hawaiian roll"
click at [354, 199] on div "button" at bounding box center [344, 203] width 22 height 10
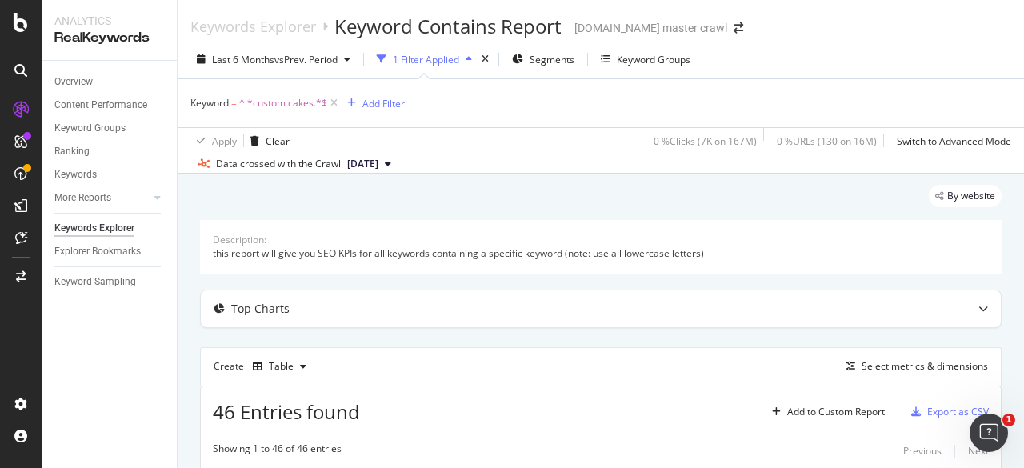
scroll to position [240, 0]
